Goal: Feedback & Contribution: Leave review/rating

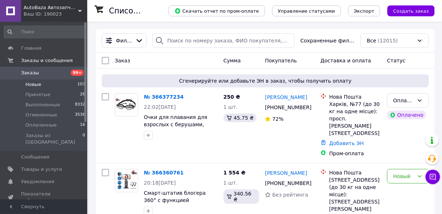
click at [41, 86] on li "Новые 103" at bounding box center [44, 85] width 89 height 10
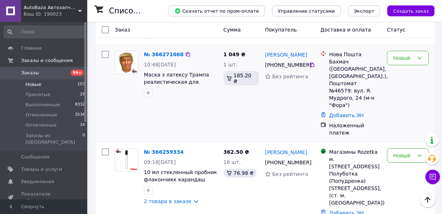
scroll to position [755, 0]
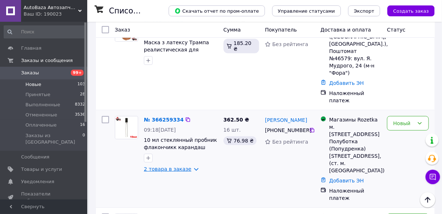
click at [160, 166] on link "2 товара в заказе" at bounding box center [168, 169] width 48 height 6
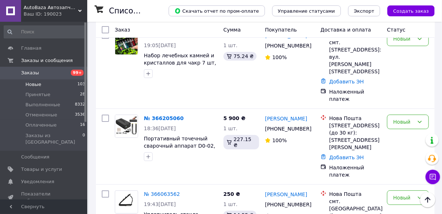
scroll to position [1325, 0]
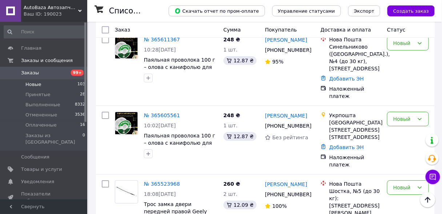
scroll to position [552, 0]
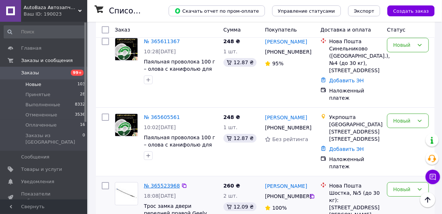
click at [163, 183] on link "№ 365523968" at bounding box center [162, 186] width 36 height 6
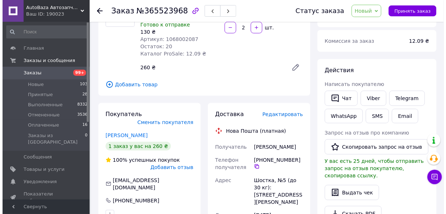
scroll to position [87, 0]
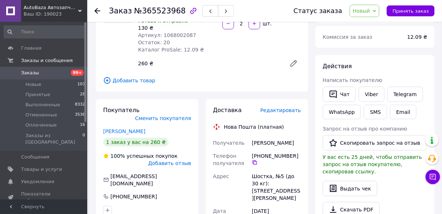
click at [180, 161] on span "Добавить отзыв" at bounding box center [169, 164] width 43 height 6
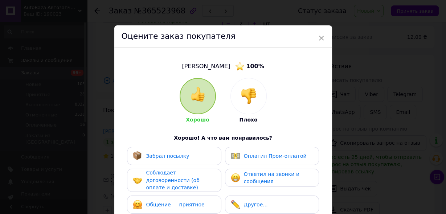
click at [247, 159] on div "Оплатил Пром-оплатой" at bounding box center [275, 157] width 63 height 8
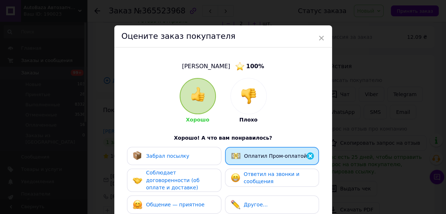
drag, startPoint x: 254, startPoint y: 101, endPoint x: 255, endPoint y: 107, distance: 6.2
click at [254, 102] on img at bounding box center [249, 96] width 16 height 16
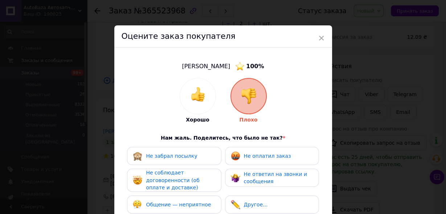
drag, startPoint x: 248, startPoint y: 153, endPoint x: 232, endPoint y: 161, distance: 18.7
click at [248, 153] on div "Не оплатил заказ" at bounding box center [267, 157] width 47 height 8
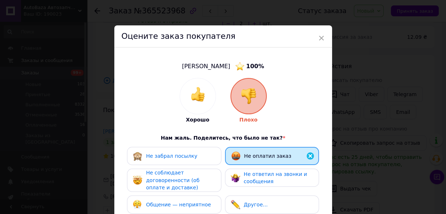
click at [204, 175] on div "Не соблюдает договоренности (об оплате и доставке)" at bounding box center [180, 180] width 69 height 23
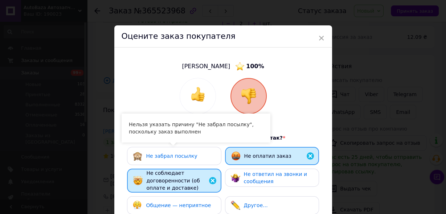
click at [237, 173] on img at bounding box center [235, 177] width 9 height 9
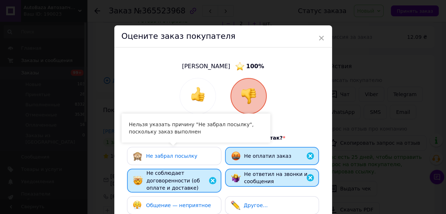
drag, startPoint x: 208, startPoint y: 199, endPoint x: 215, endPoint y: 200, distance: 6.3
click at [208, 200] on div "Общение — неприятное" at bounding box center [174, 205] width 94 height 18
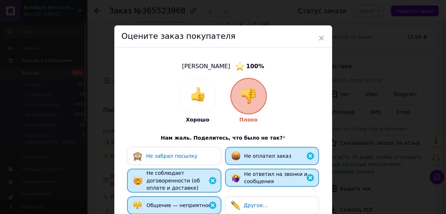
click at [235, 202] on img at bounding box center [235, 205] width 9 height 9
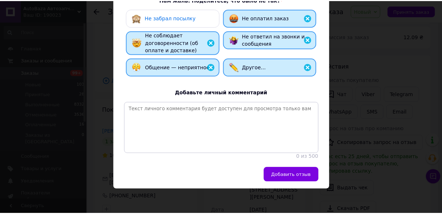
scroll to position [145, 0]
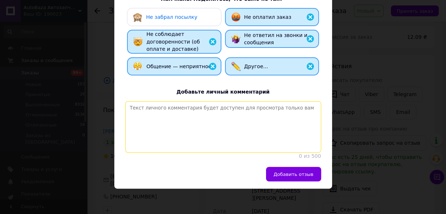
click at [199, 101] on textarea at bounding box center [223, 127] width 196 height 52
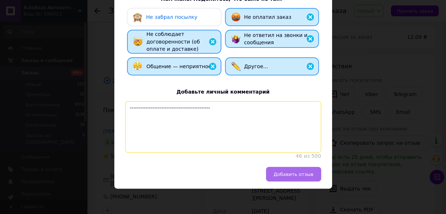
type textarea "----------------------------------------------"
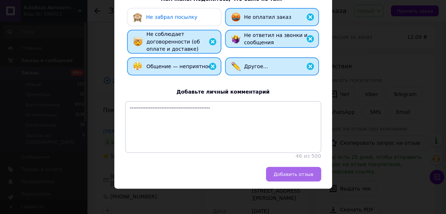
click at [290, 172] on span "Добавить отзыв" at bounding box center [294, 174] width 40 height 5
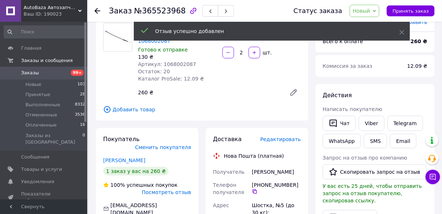
scroll to position [0, 0]
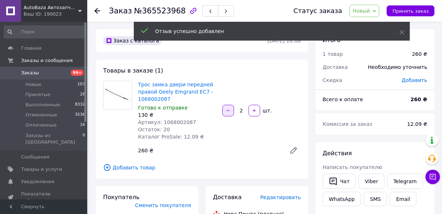
click at [228, 111] on icon "button" at bounding box center [228, 110] width 5 height 5
type input "1"
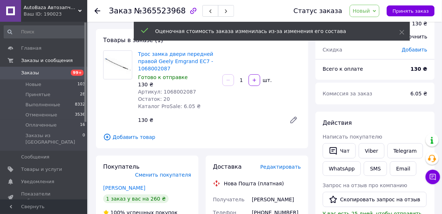
scroll to position [116, 0]
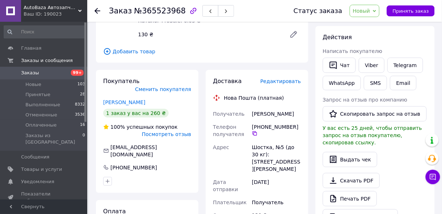
click at [39, 76] on span "Заказы" at bounding box center [44, 73] width 46 height 7
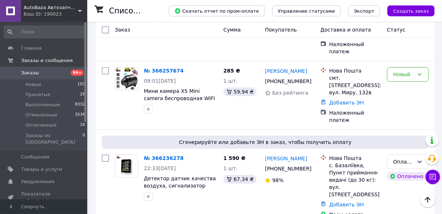
scroll to position [1284, 0]
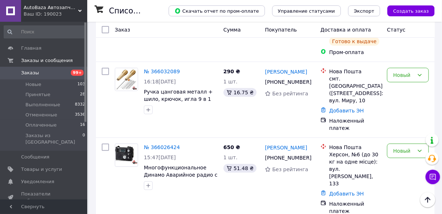
scroll to position [1455, 0]
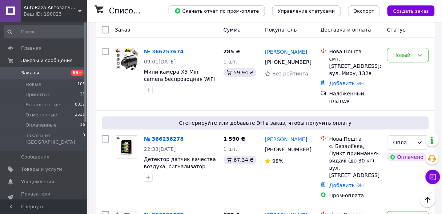
scroll to position [1278, 0]
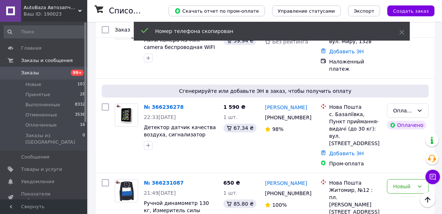
click at [46, 73] on span "Заказы" at bounding box center [44, 73] width 46 height 7
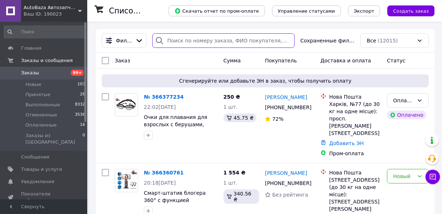
click at [196, 38] on input "search" at bounding box center [223, 40] width 142 height 15
paste input "[PHONE_NUMBER]"
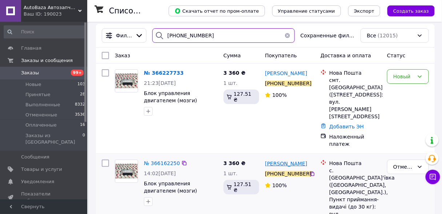
scroll to position [10, 0]
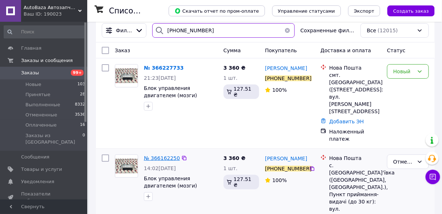
type input "[PHONE_NUMBER]"
click at [162, 155] on span "№ 366162250" at bounding box center [162, 158] width 36 height 6
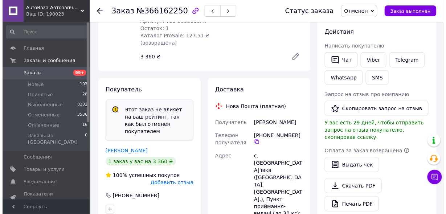
scroll to position [134, 0]
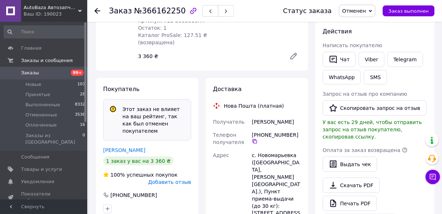
click at [173, 179] on span "Добавить отзыв" at bounding box center [169, 182] width 43 height 6
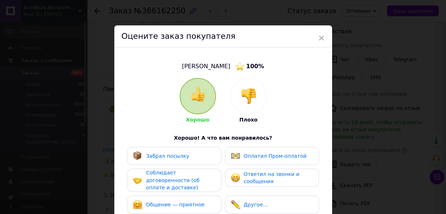
click at [244, 111] on div at bounding box center [249, 96] width 36 height 36
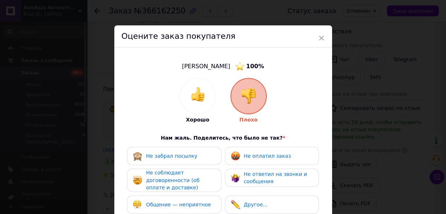
drag, startPoint x: 248, startPoint y: 158, endPoint x: 218, endPoint y: 171, distance: 32.5
click at [248, 157] on span "Не оплатил заказ" at bounding box center [267, 156] width 47 height 6
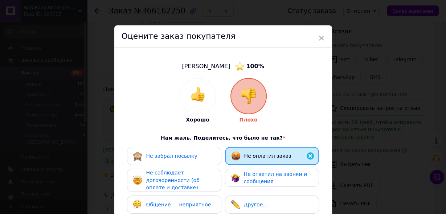
click at [199, 177] on span "Не соблюдает договоренности (об оплате и доставке)" at bounding box center [172, 180] width 53 height 21
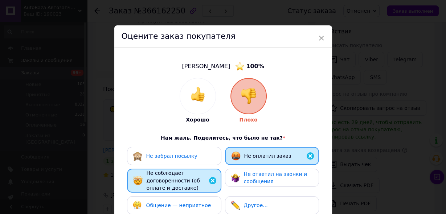
click at [205, 202] on div "Общение — неприятное" at bounding box center [174, 205] width 82 height 9
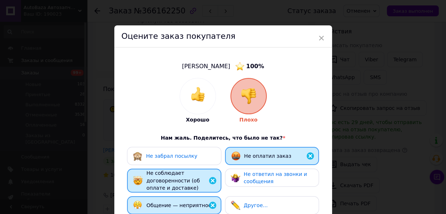
click at [244, 176] on span "Не ответил на звонки и сообщения" at bounding box center [276, 177] width 64 height 13
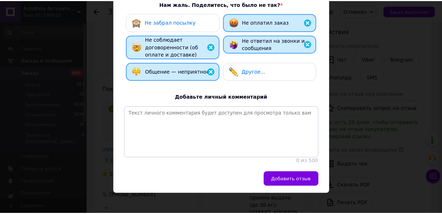
scroll to position [145, 0]
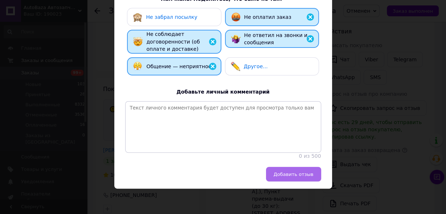
click at [285, 168] on button "Добавить отзыв" at bounding box center [293, 174] width 55 height 15
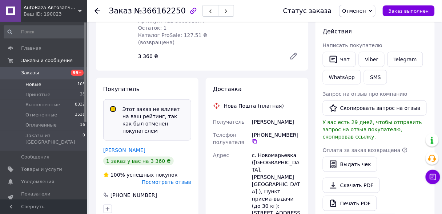
click at [46, 84] on li "Новые 103" at bounding box center [44, 85] width 89 height 10
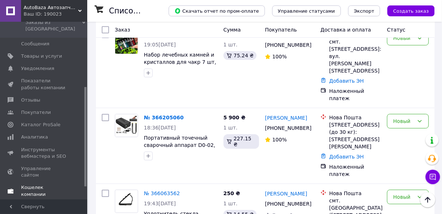
scroll to position [116, 0]
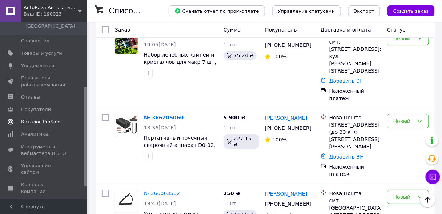
click at [40, 119] on span "Каталог ProSale" at bounding box center [40, 122] width 39 height 7
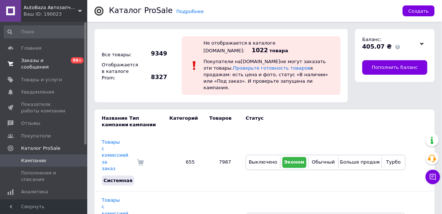
click at [31, 61] on span "Заказы и сообщения" at bounding box center [44, 63] width 46 height 13
